Goal: Transaction & Acquisition: Obtain resource

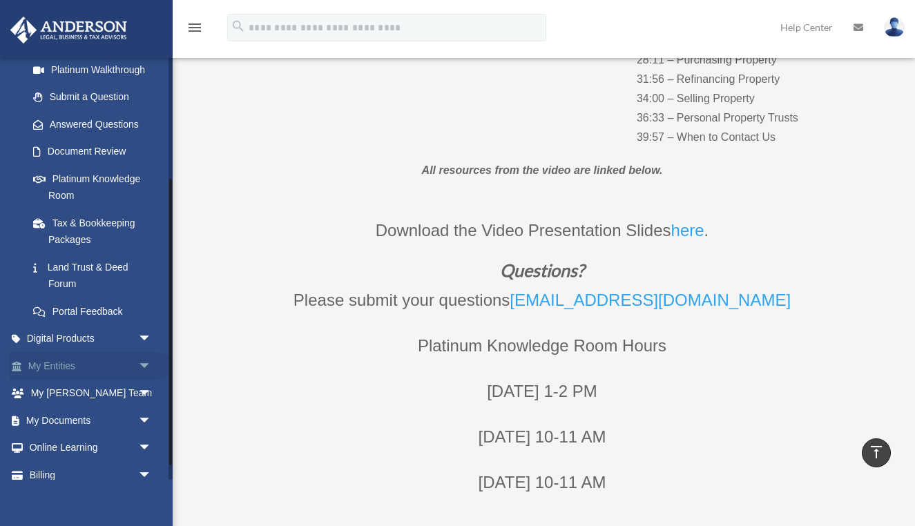
scroll to position [182, 0]
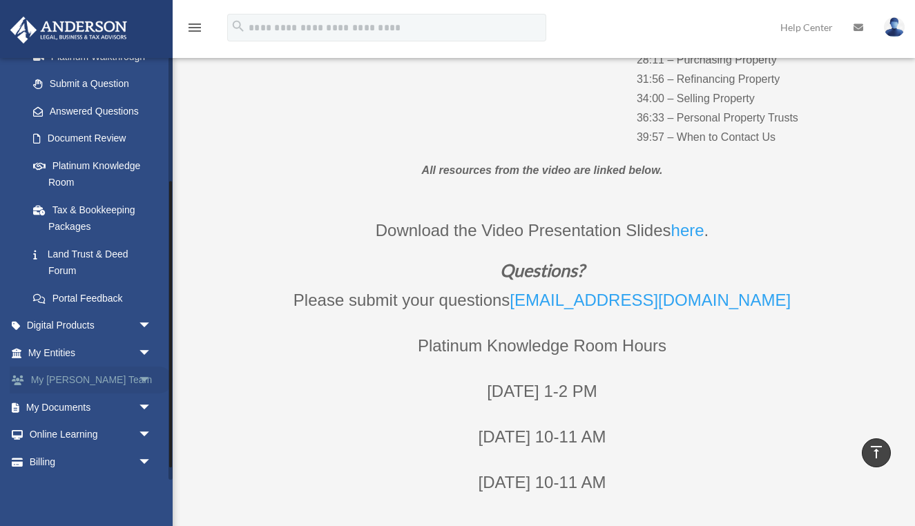
click at [146, 376] on span "arrow_drop_down" at bounding box center [152, 381] width 28 height 28
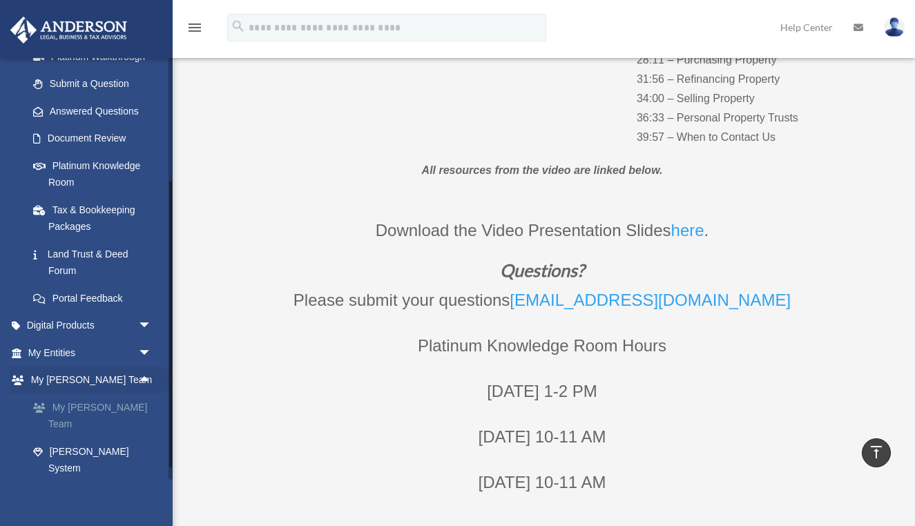
click at [112, 405] on link "My [PERSON_NAME] Team" at bounding box center [95, 416] width 153 height 44
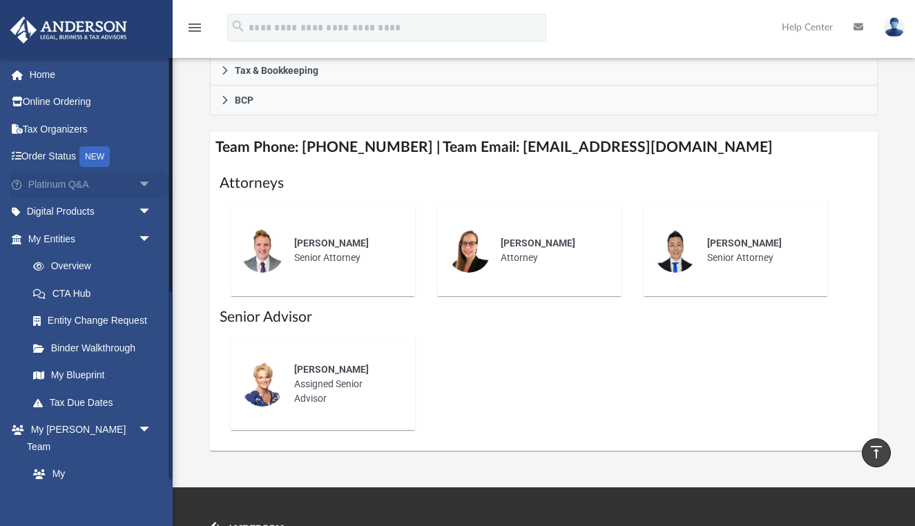
click at [143, 187] on span "arrow_drop_down" at bounding box center [152, 185] width 28 height 28
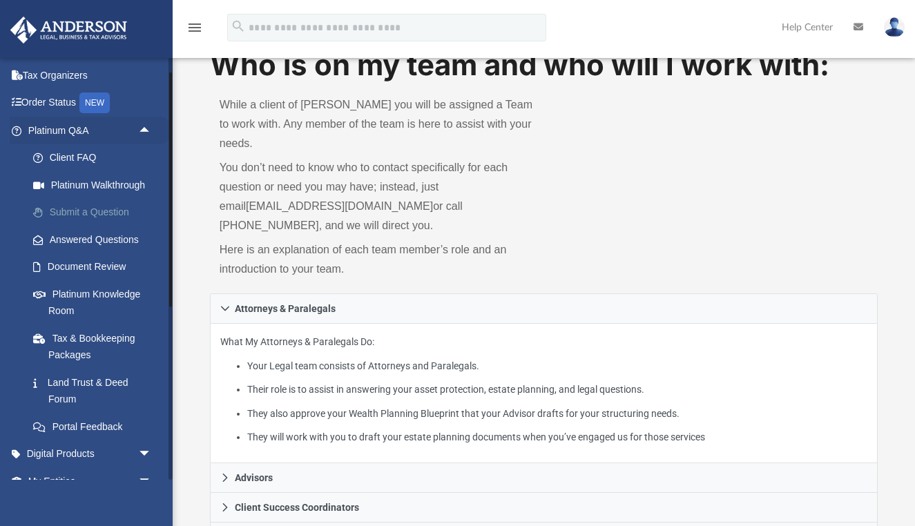
scroll to position [47, 0]
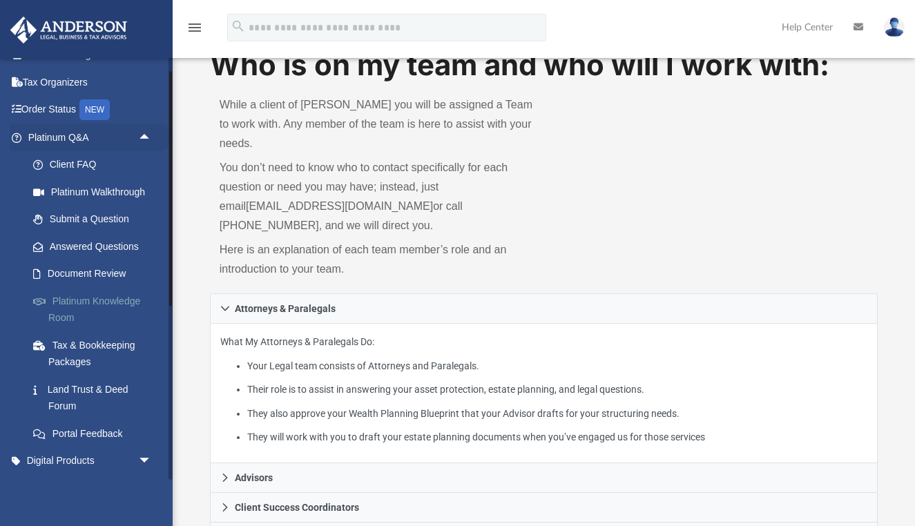
click at [115, 303] on link "Platinum Knowledge Room" at bounding box center [95, 309] width 153 height 44
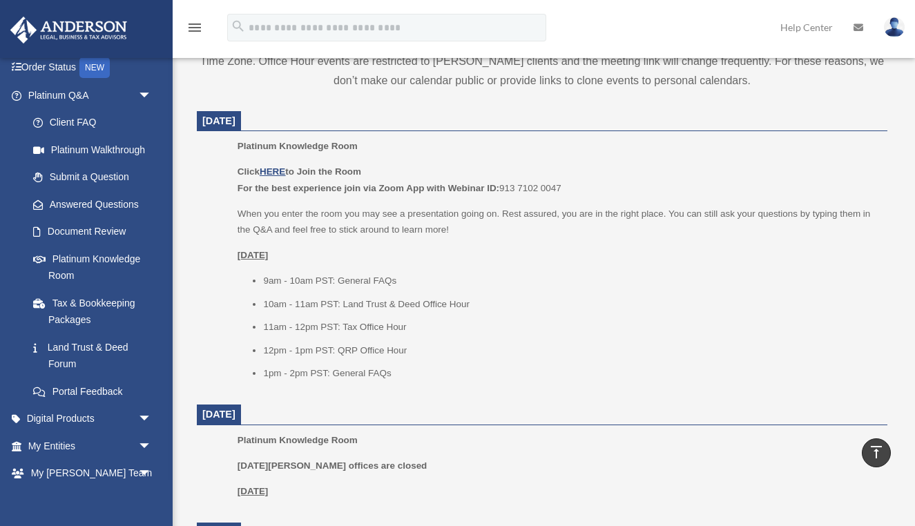
scroll to position [551, 0]
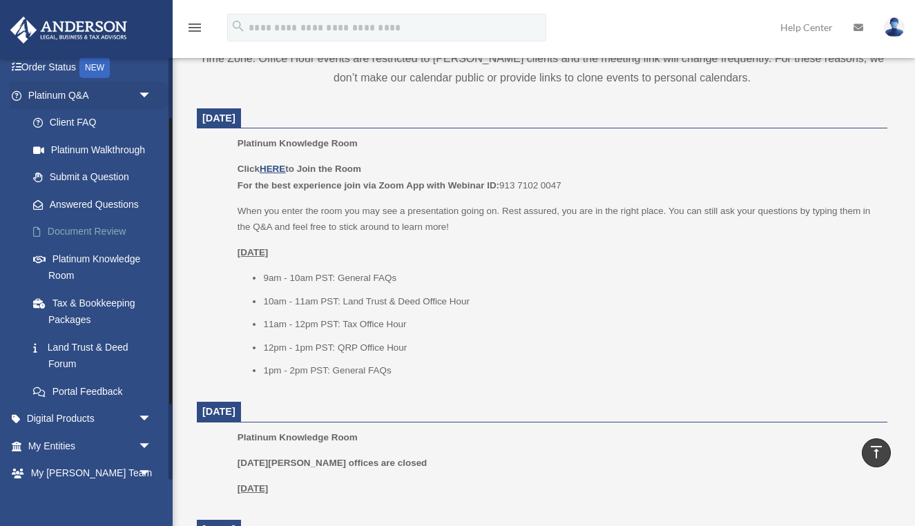
click at [94, 233] on link "Document Review" at bounding box center [95, 232] width 153 height 28
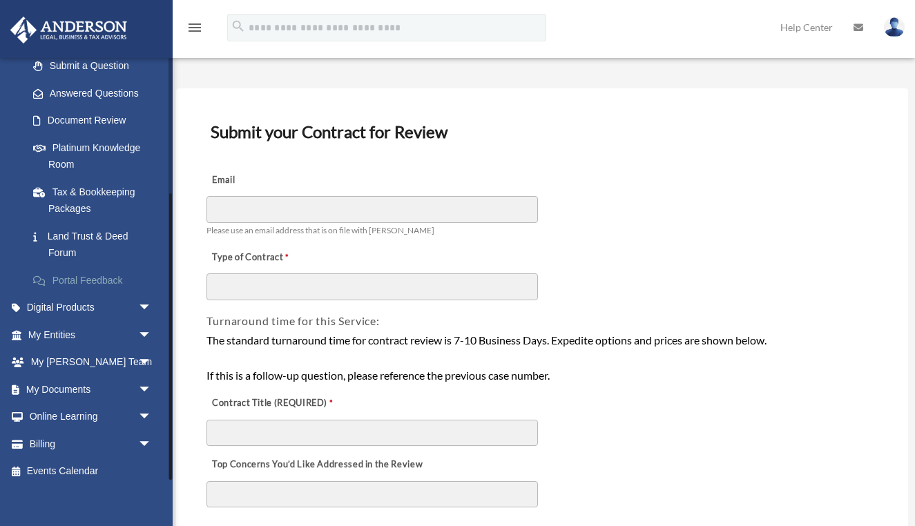
scroll to position [58, 0]
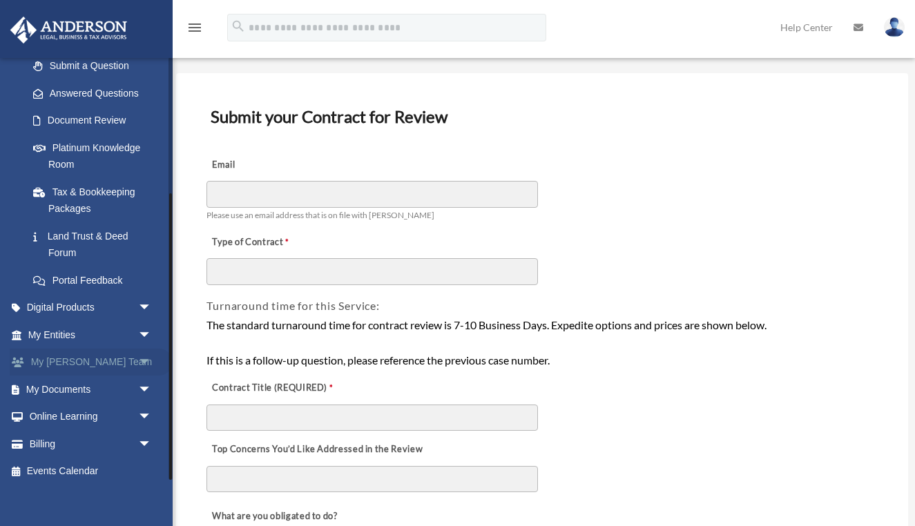
click at [147, 359] on span "arrow_drop_down" at bounding box center [152, 363] width 28 height 28
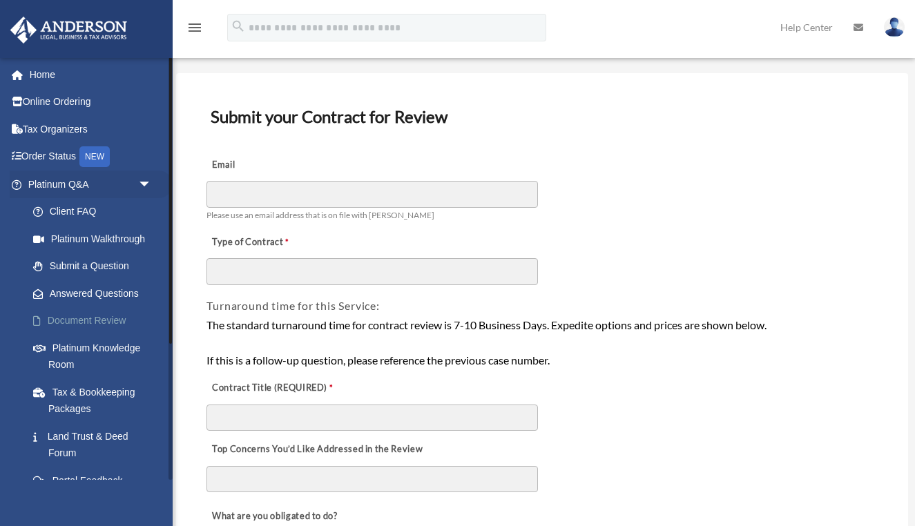
scroll to position [0, 0]
click at [88, 435] on link "Land Trust & Deed Forum" at bounding box center [95, 445] width 153 height 44
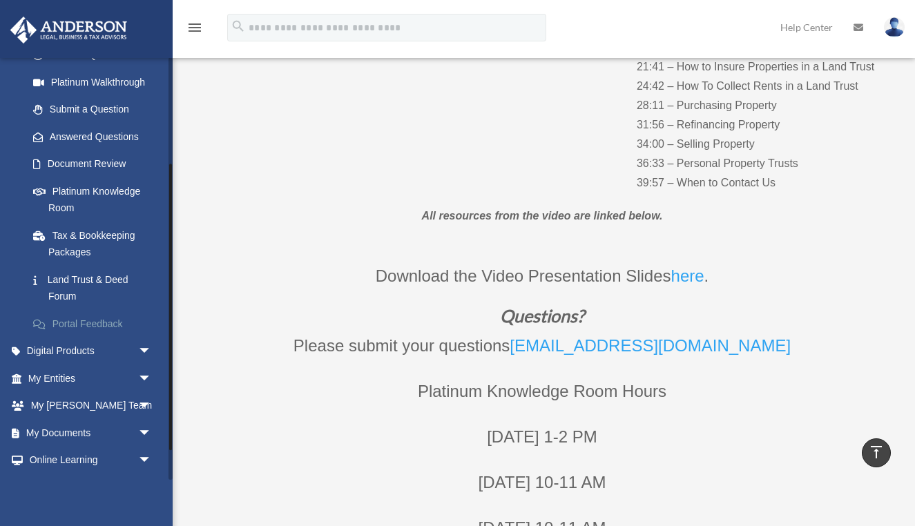
scroll to position [195, 0]
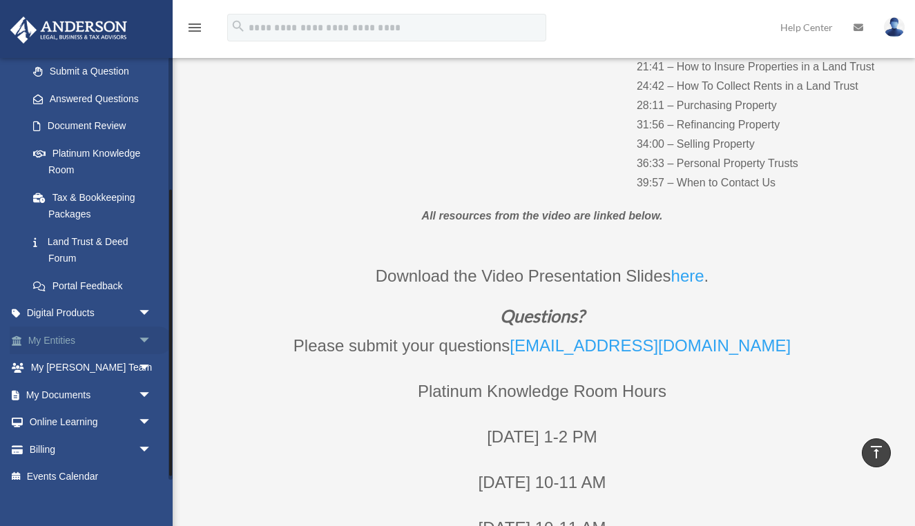
click at [142, 332] on span "arrow_drop_down" at bounding box center [152, 341] width 28 height 28
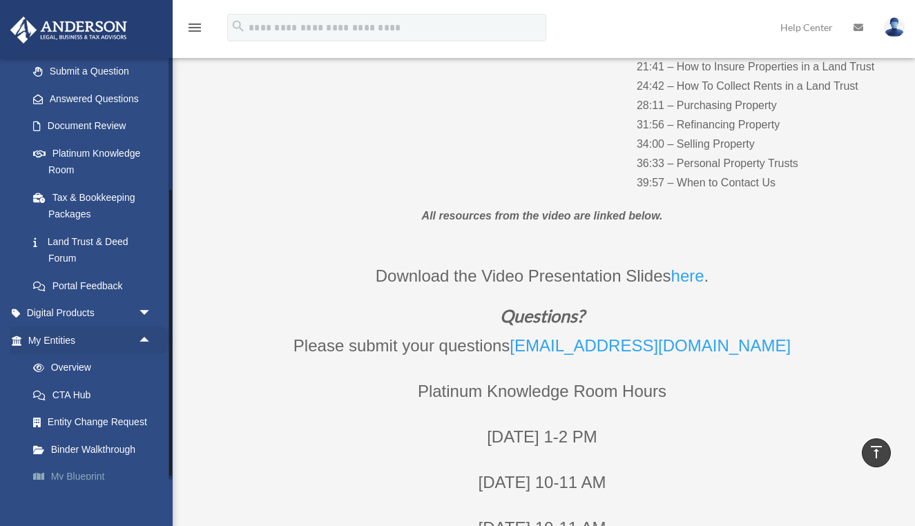
click at [76, 470] on link "My Blueprint" at bounding box center [95, 478] width 153 height 28
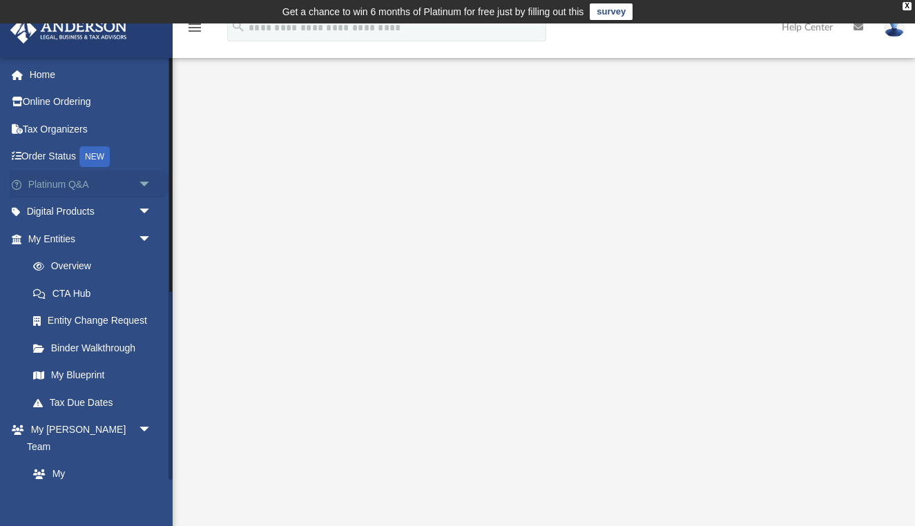
click at [146, 182] on span "arrow_drop_down" at bounding box center [152, 185] width 28 height 28
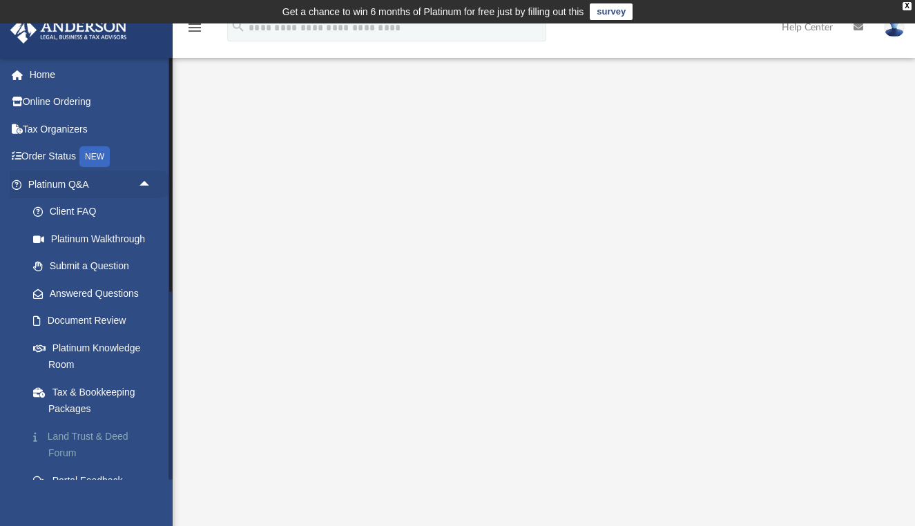
click at [101, 441] on link "Land Trust & Deed Forum" at bounding box center [95, 445] width 153 height 44
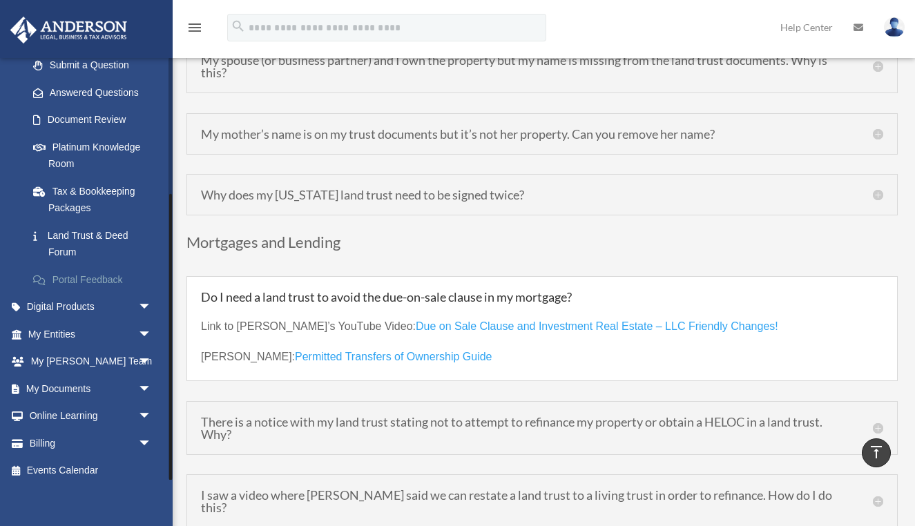
scroll to position [3740, 0]
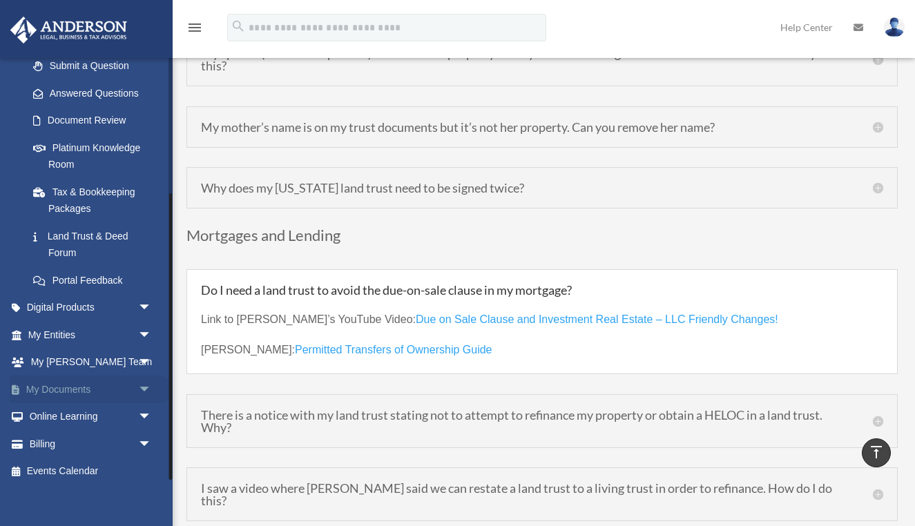
click at [144, 379] on span "arrow_drop_down" at bounding box center [152, 390] width 28 height 28
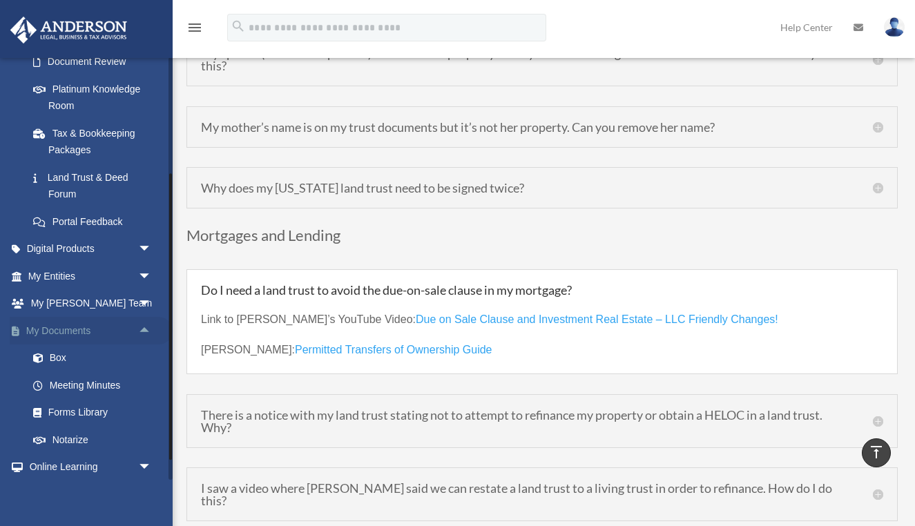
scroll to position [285, 0]
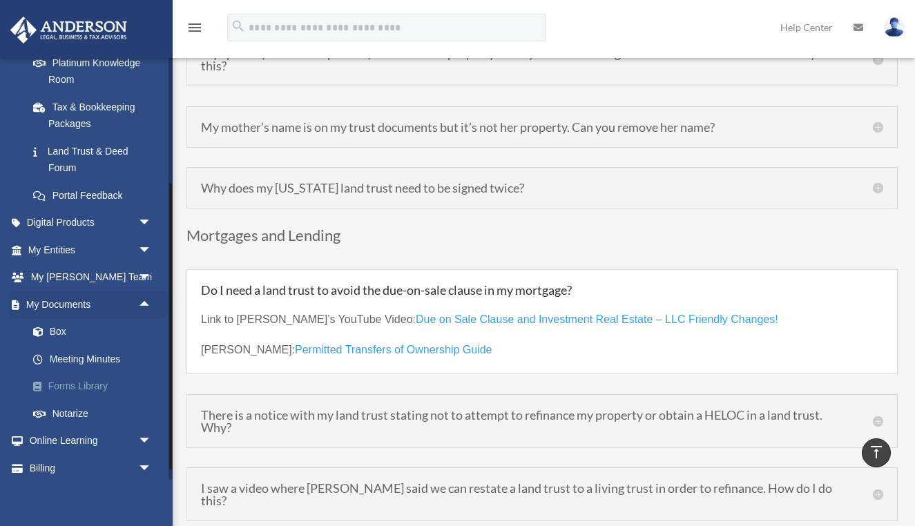
click at [82, 375] on link "Forms Library" at bounding box center [95, 387] width 153 height 28
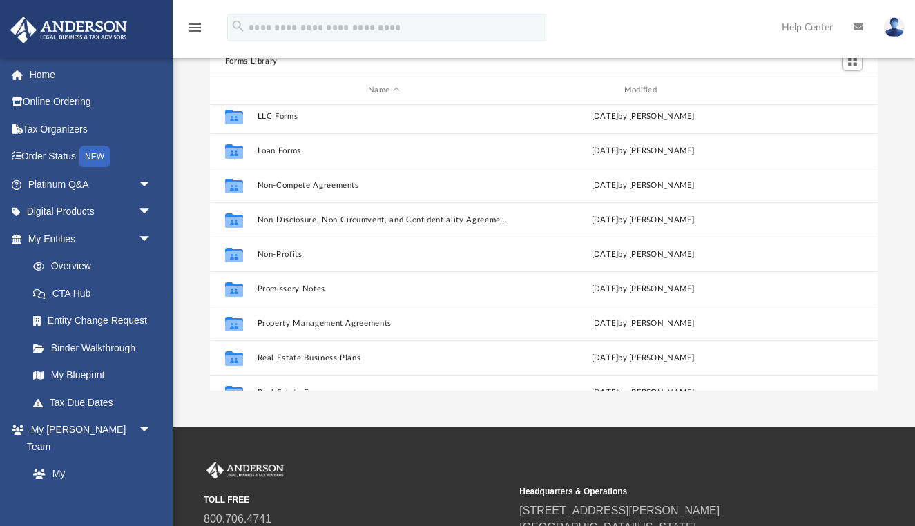
scroll to position [680, 0]
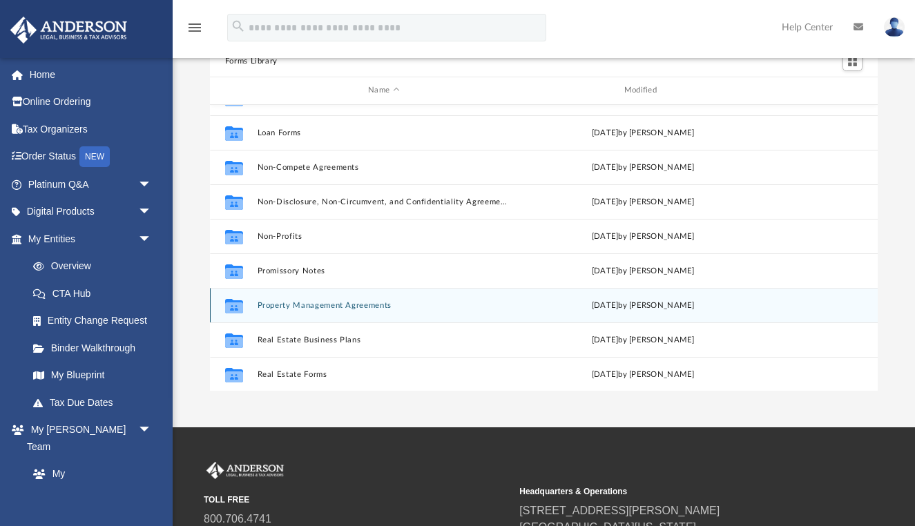
click at [344, 303] on button "Property Management Agreements" at bounding box center [384, 304] width 254 height 9
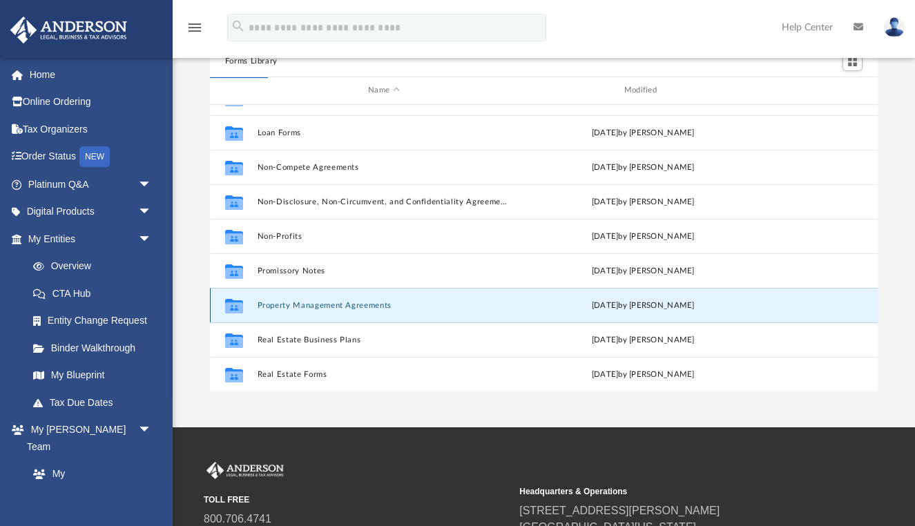
scroll to position [0, 0]
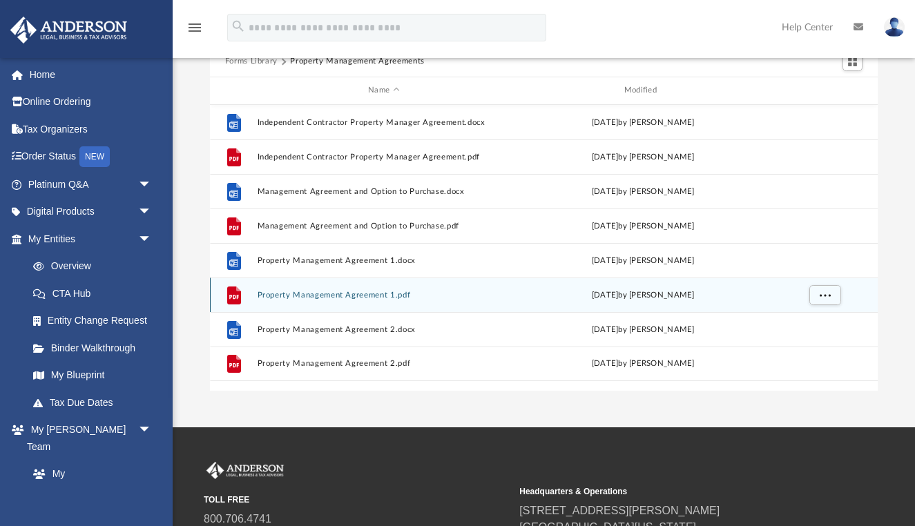
click at [363, 296] on button "Property Management Agreement 1.pdf" at bounding box center [384, 294] width 254 height 9
